Goal: Find specific fact: Locate a discrete piece of known information

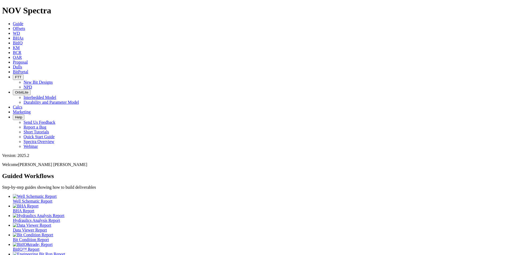
click at [22, 65] on link "Dulls" at bounding box center [17, 67] width 9 height 5
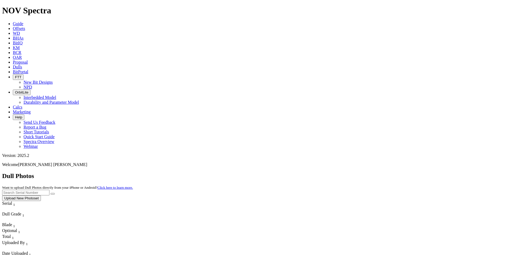
click at [49, 190] on input "text" at bounding box center [25, 193] width 47 height 6
type input "F318359"
click at [55, 193] on button "submit" at bounding box center [53, 194] width 4 height 2
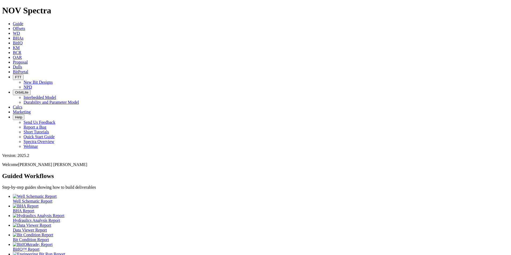
click at [22, 65] on link "Dulls" at bounding box center [17, 67] width 9 height 5
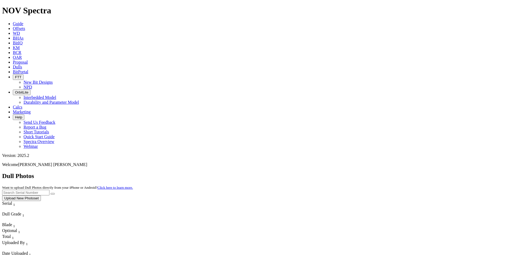
click at [49, 190] on input "text" at bounding box center [25, 193] width 47 height 6
type input "F318722"
click at [55, 193] on button "submit" at bounding box center [53, 194] width 4 height 2
